Goal: Information Seeking & Learning: Learn about a topic

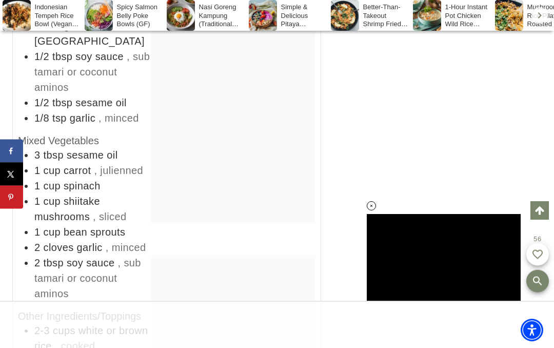
scroll to position [7913, 0]
